Goal: Obtain resource: Download file/media

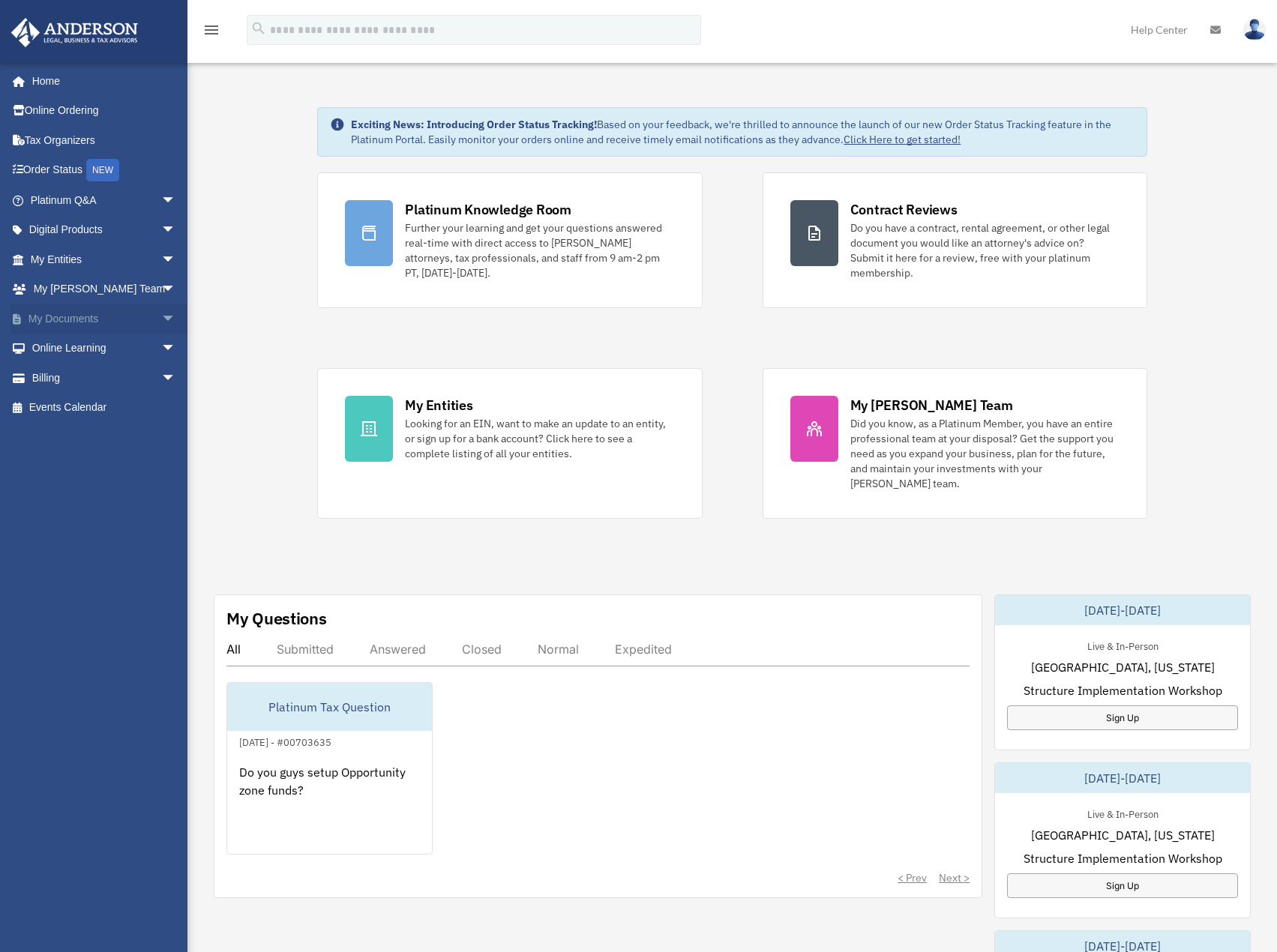
click at [92, 308] on link "My Documents arrow_drop_down" at bounding box center [105, 318] width 188 height 30
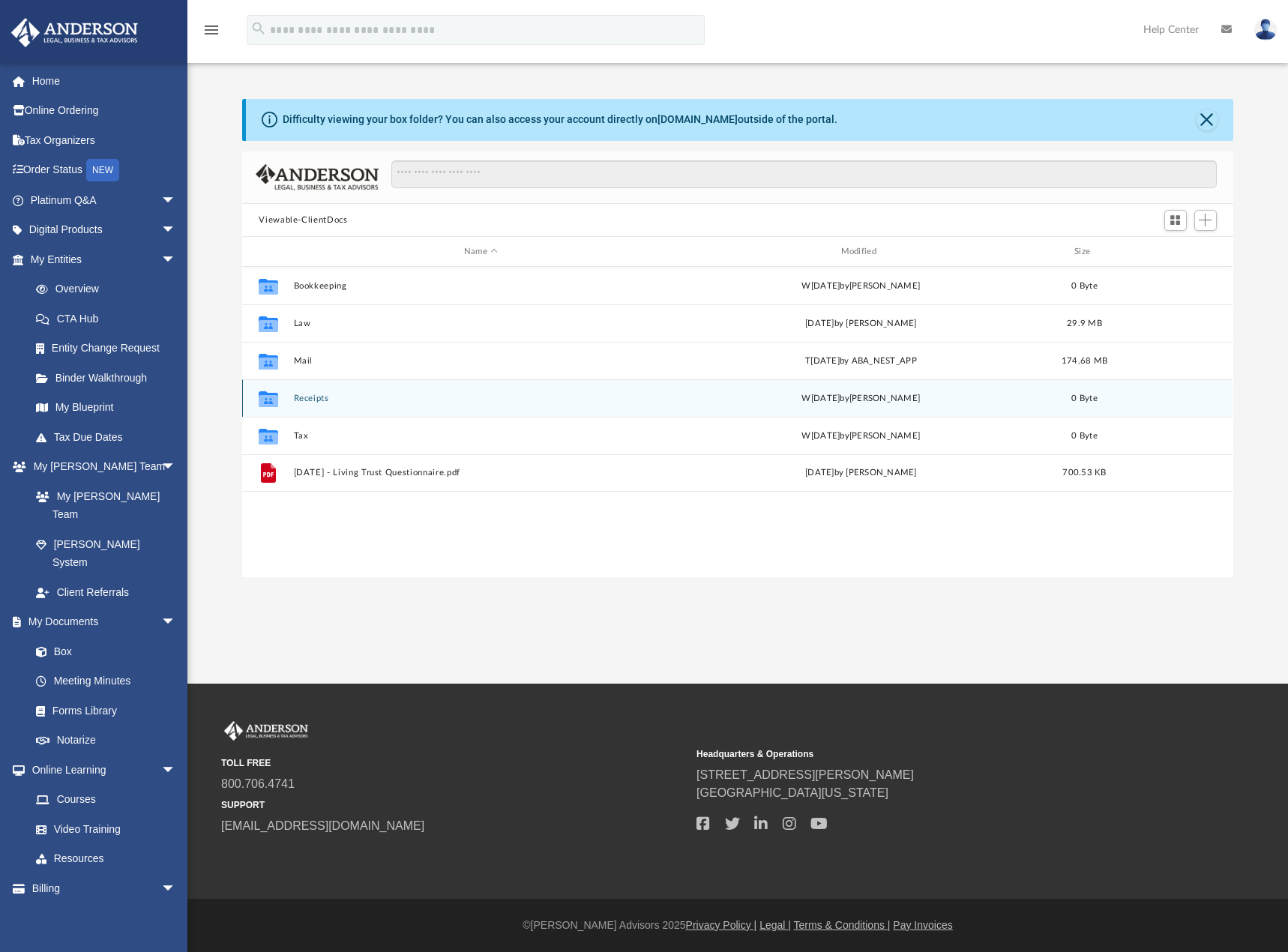
scroll to position [330, 979]
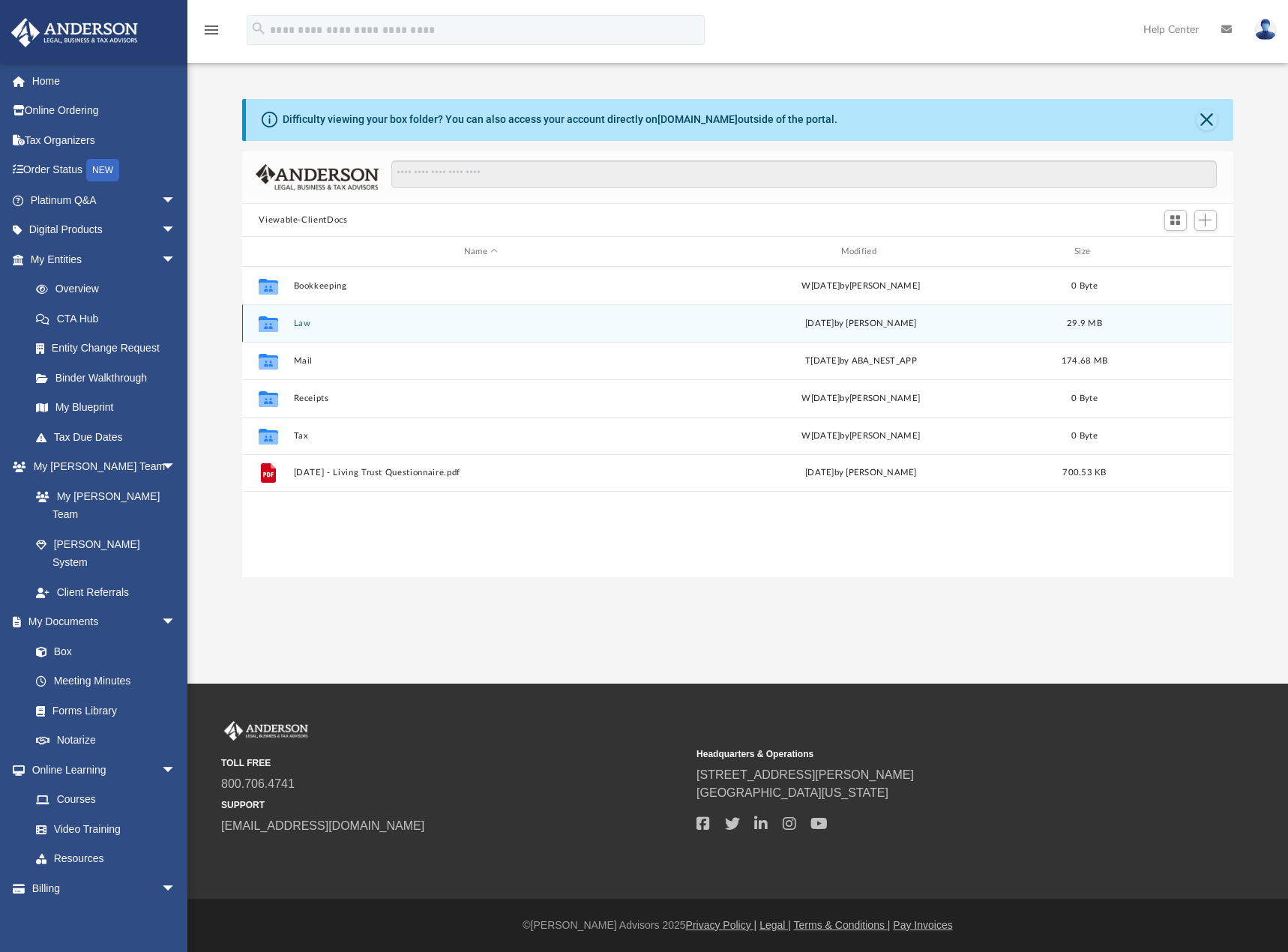
click at [352, 333] on div "Collaborated Folder Law [DATE] by [PERSON_NAME] 29.9 MB" at bounding box center [737, 323] width 991 height 37
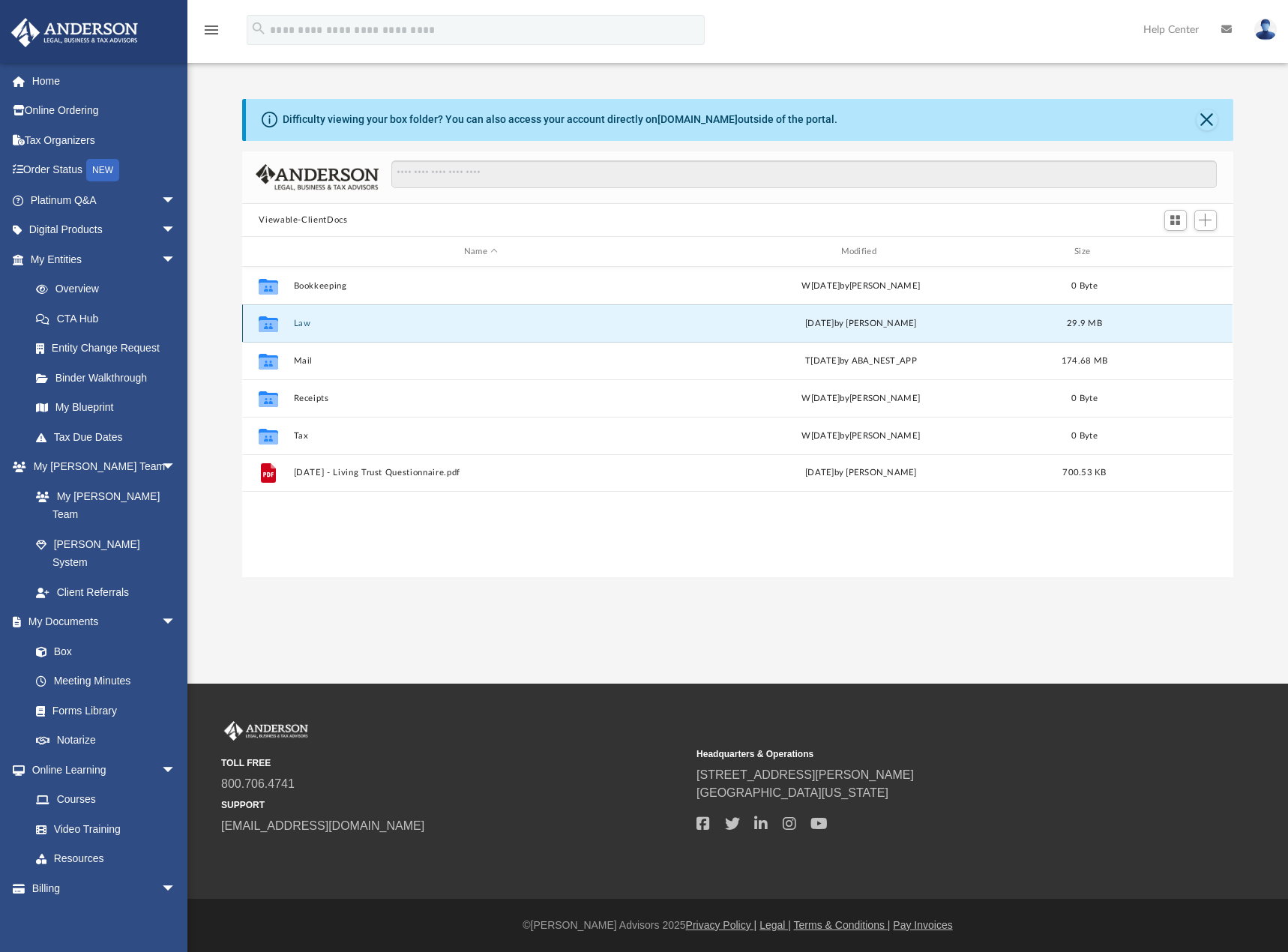
click at [352, 333] on div "Collaborated Folder Law [DATE] by [PERSON_NAME] 29.9 MB" at bounding box center [737, 323] width 991 height 37
click at [352, 327] on button "Law" at bounding box center [480, 323] width 374 height 10
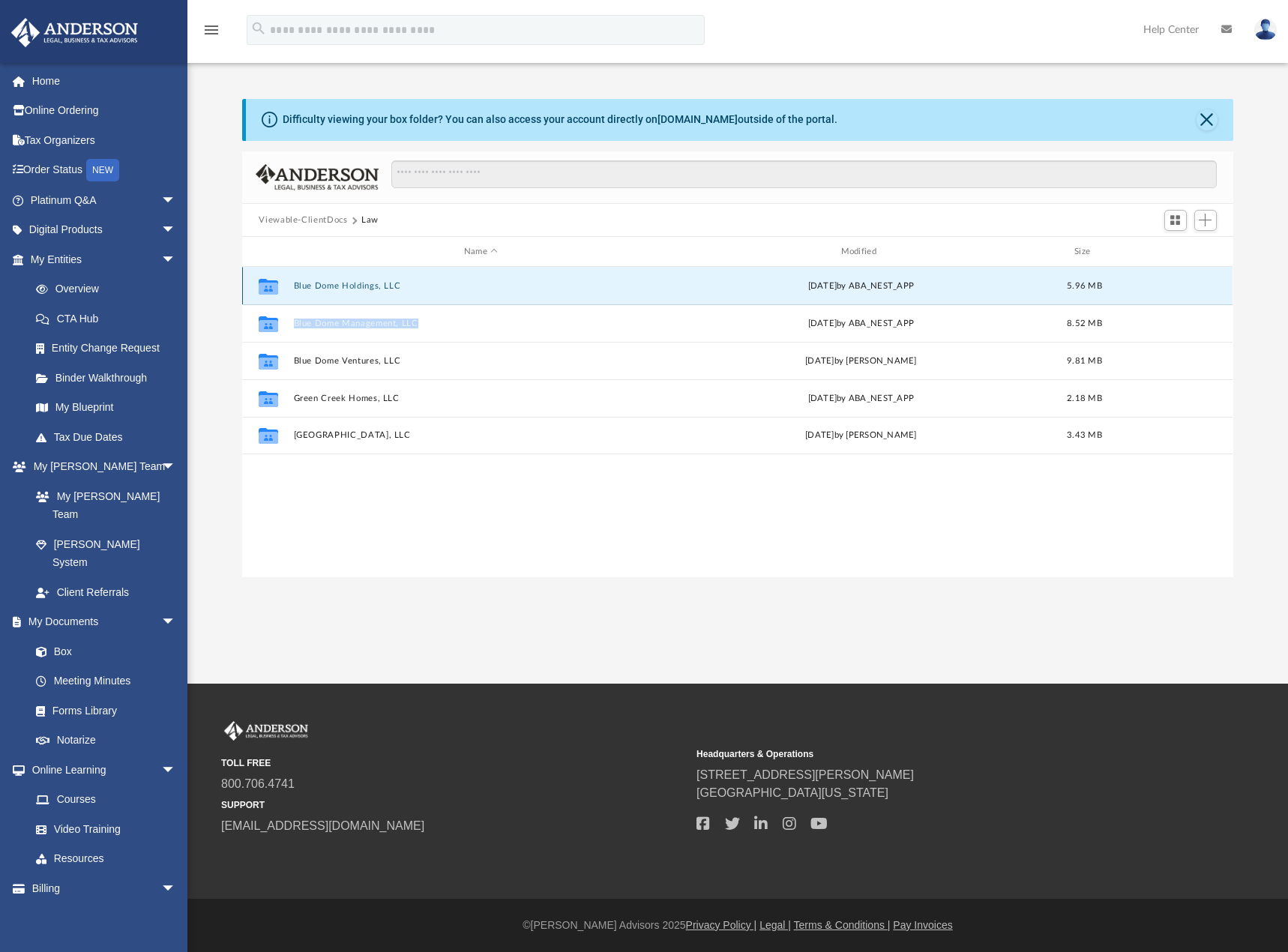
click at [379, 285] on button "Blue Dome Holdings, LLC" at bounding box center [480, 286] width 374 height 10
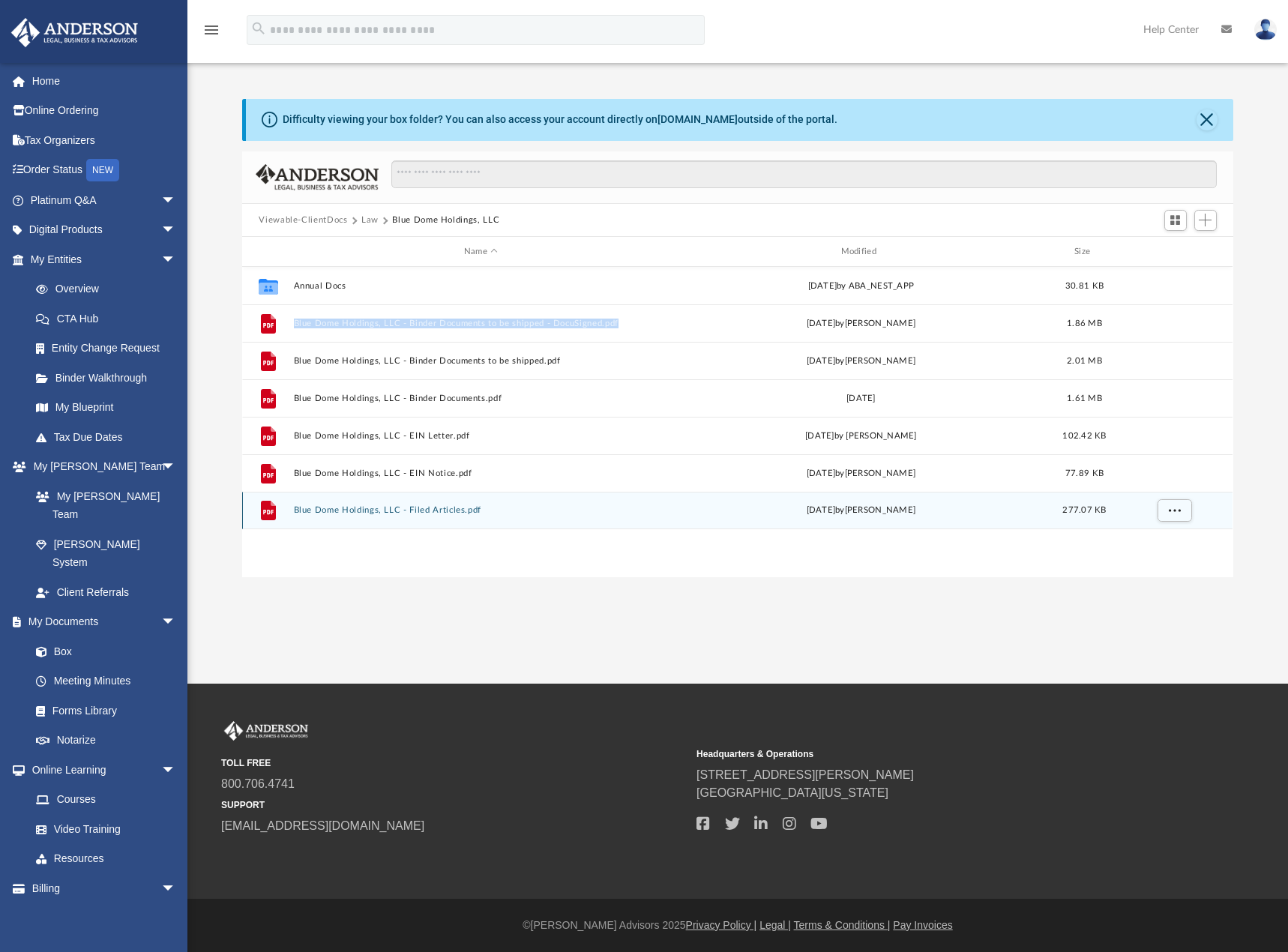
click at [461, 513] on button "Blue Dome Holdings, LLC - Filed Articles.pdf" at bounding box center [480, 511] width 374 height 10
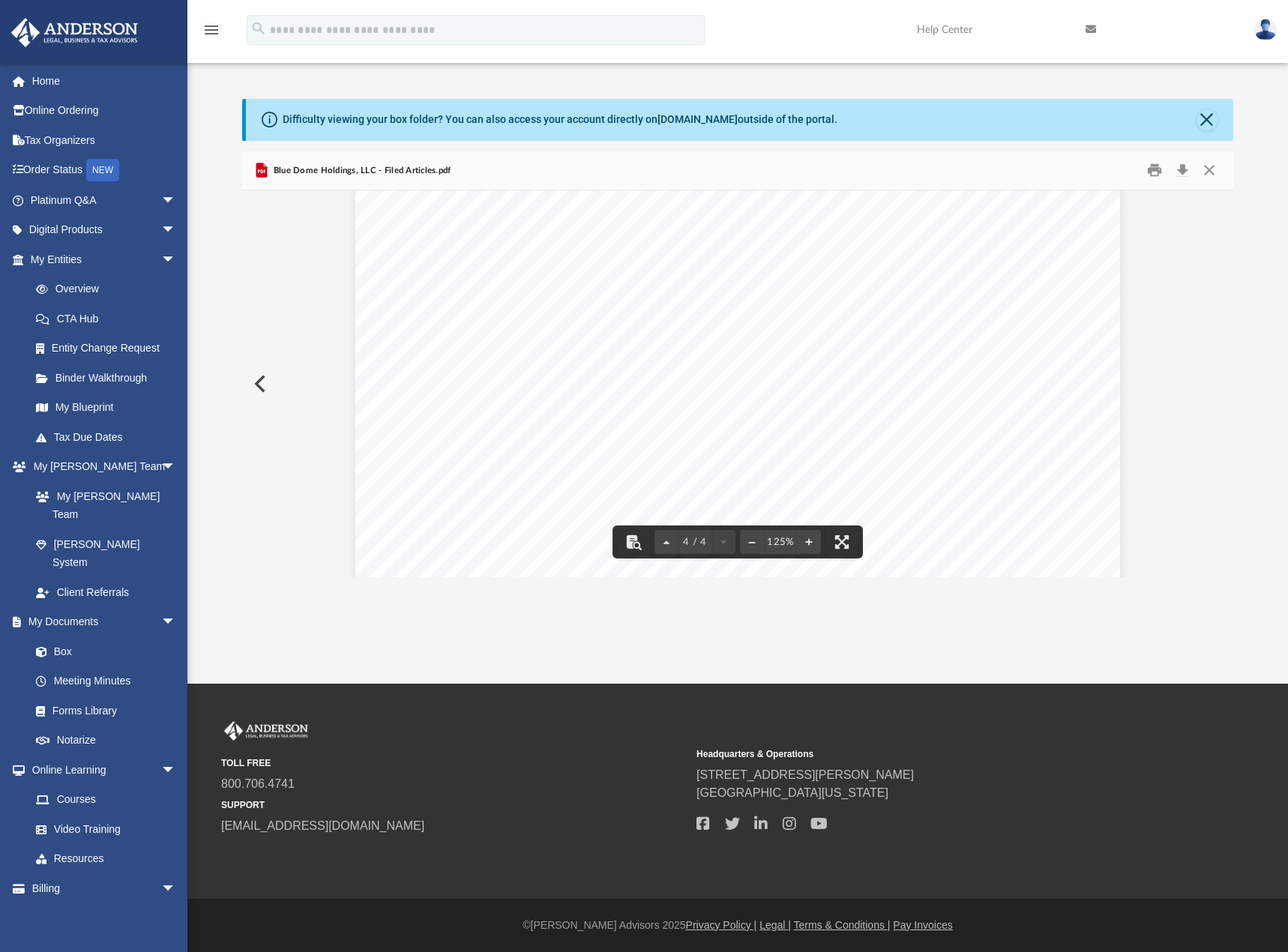
scroll to position [3662, 0]
click at [331, 171] on span "Blue Dome Holdings, LLC - Filed Articles.pdf" at bounding box center [361, 171] width 181 height 14
click at [257, 372] on button "Preview" at bounding box center [259, 384] width 33 height 42
click at [268, 385] on button "Preview" at bounding box center [259, 384] width 33 height 42
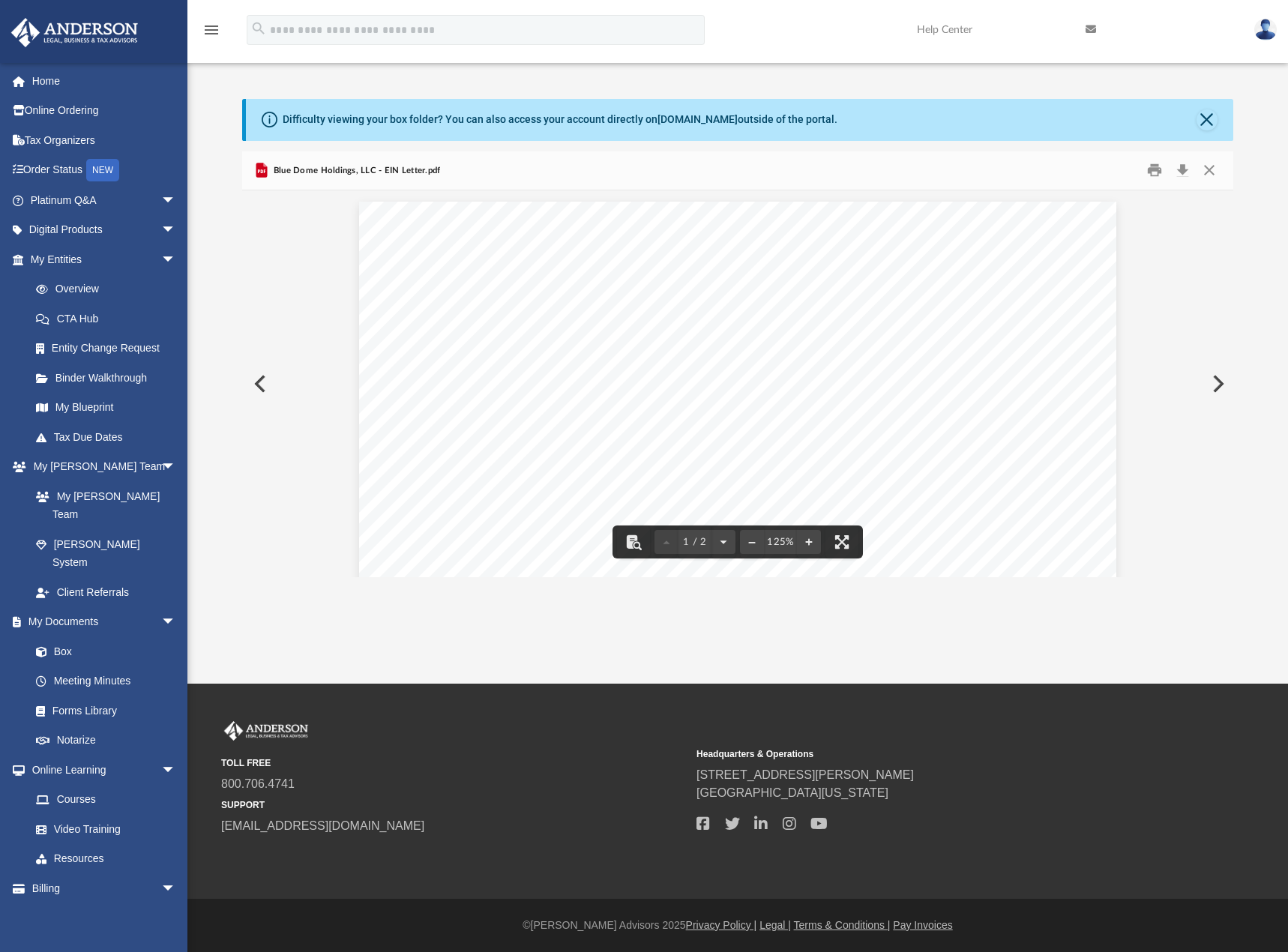
click at [328, 162] on div "Blue Dome Holdings, LLC - EIN Letter.pdf" at bounding box center [346, 170] width 188 height 18
click at [319, 178] on div "Blue Dome Holdings, LLC - EIN Letter.pdf" at bounding box center [346, 170] width 188 height 18
drag, startPoint x: 395, startPoint y: 180, endPoint x: 396, endPoint y: 159, distance: 21.0
click at [396, 180] on div "Blue Dome Holdings, LLC - EIN Letter.pdf" at bounding box center [737, 172] width 991 height 40
click at [1193, 121] on div "Difficulty viewing your box folder? You can also access your account directly o…" at bounding box center [739, 120] width 987 height 42
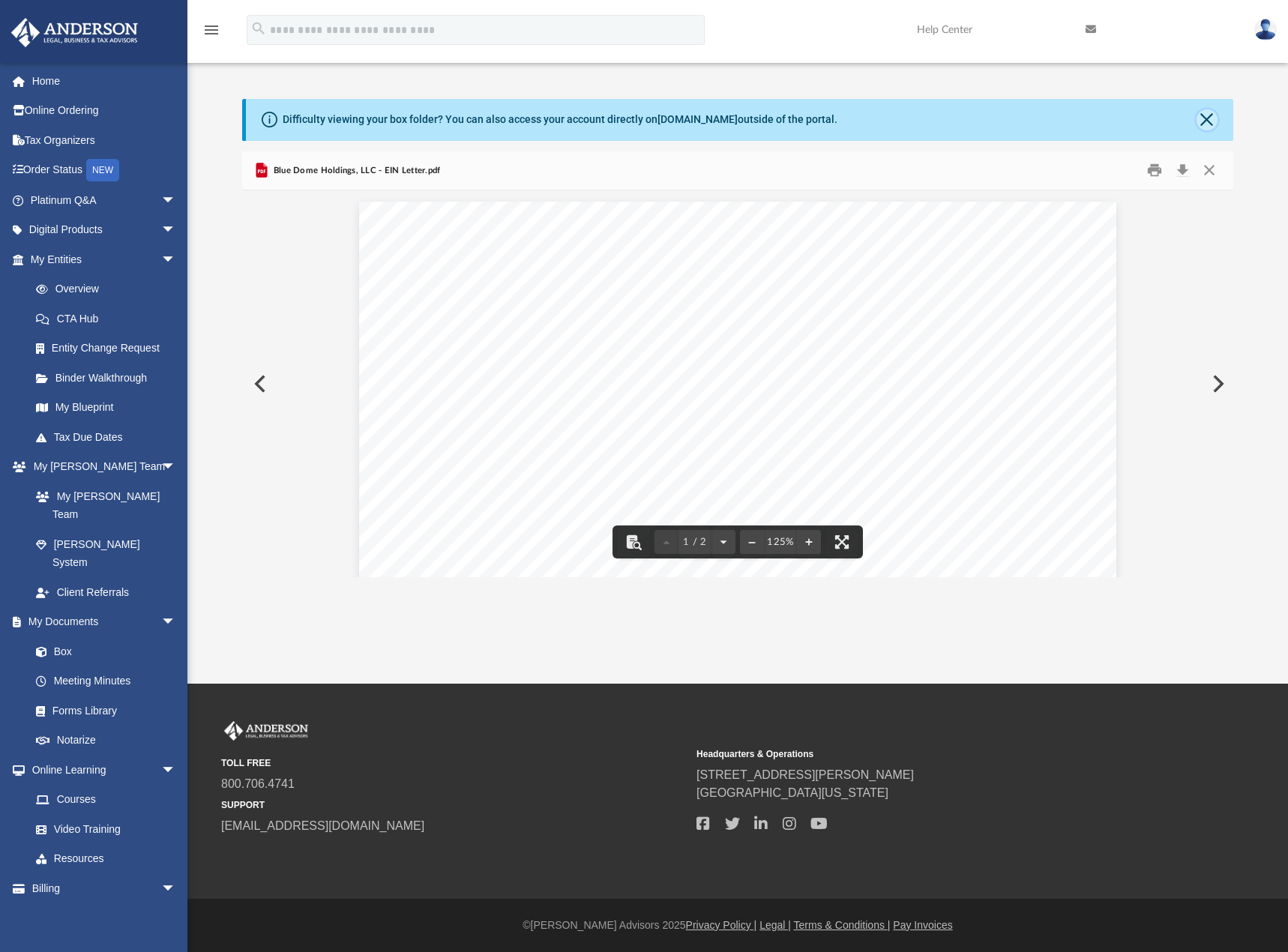
click at [1206, 117] on button "Close" at bounding box center [1207, 121] width 21 height 21
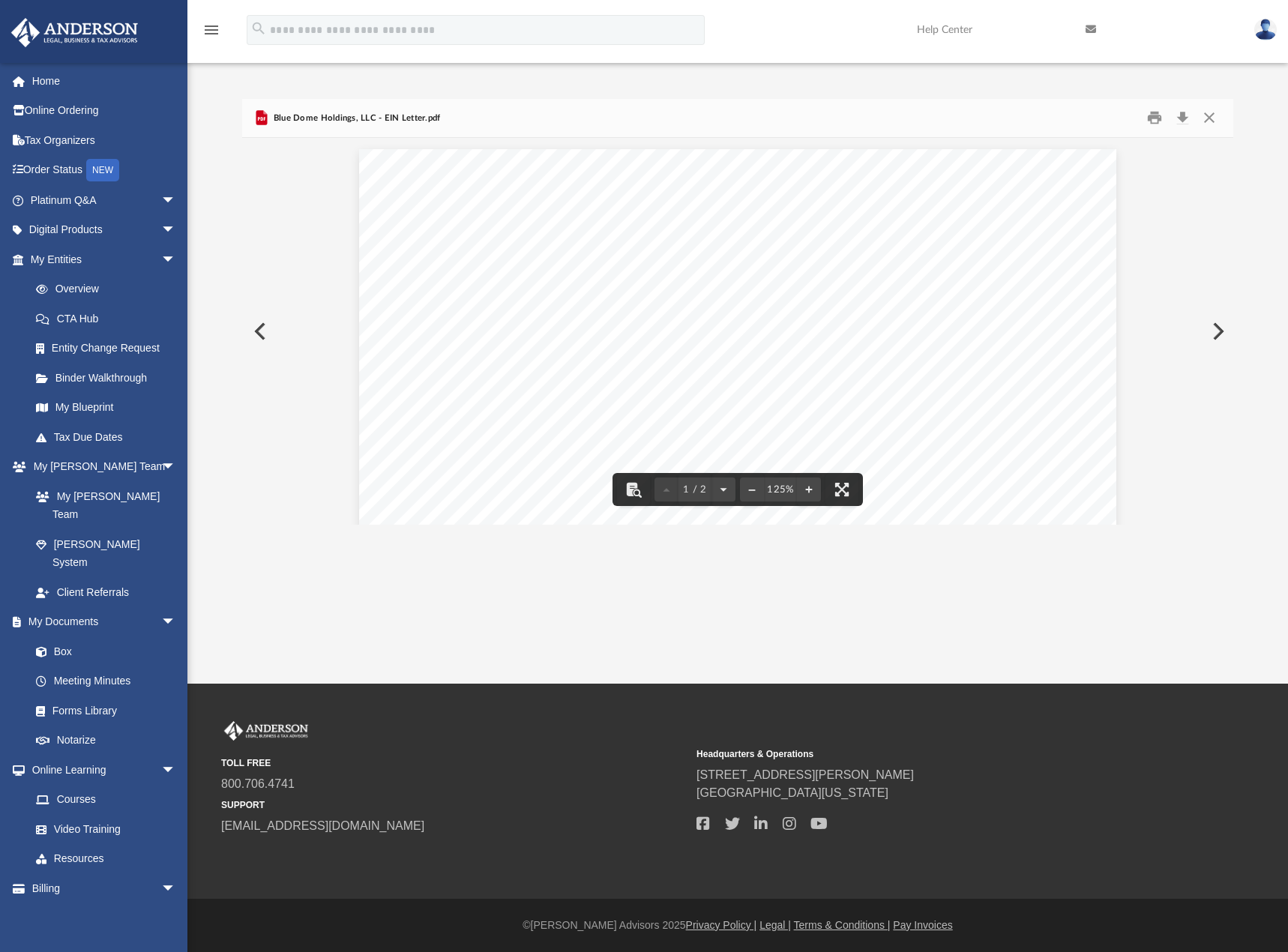
click at [265, 337] on button "Preview" at bounding box center [259, 331] width 33 height 42
click at [1148, 119] on button "Print" at bounding box center [1154, 118] width 30 height 23
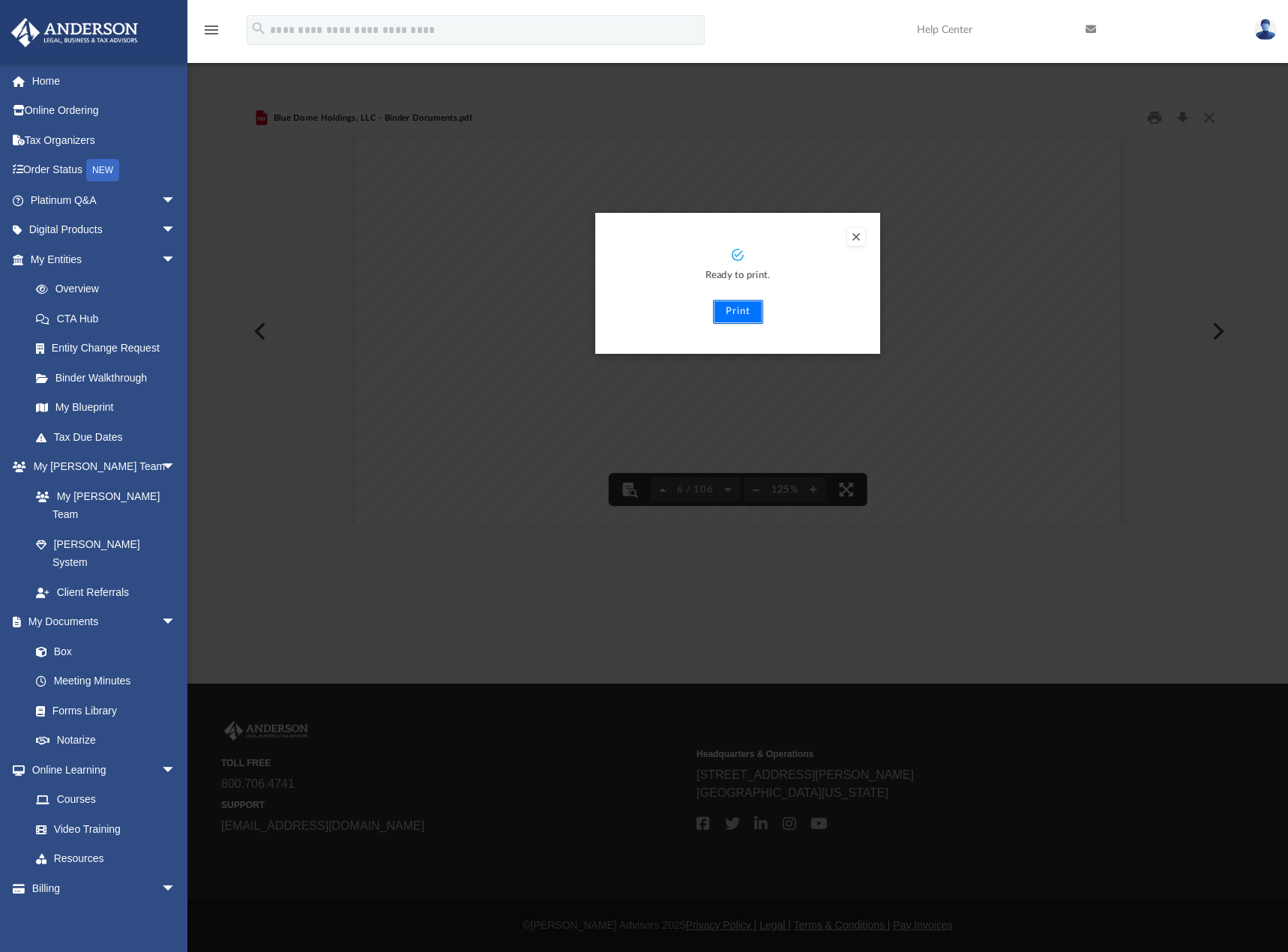
click at [747, 314] on button "Print" at bounding box center [738, 311] width 50 height 24
